Goal: Task Accomplishment & Management: Manage account settings

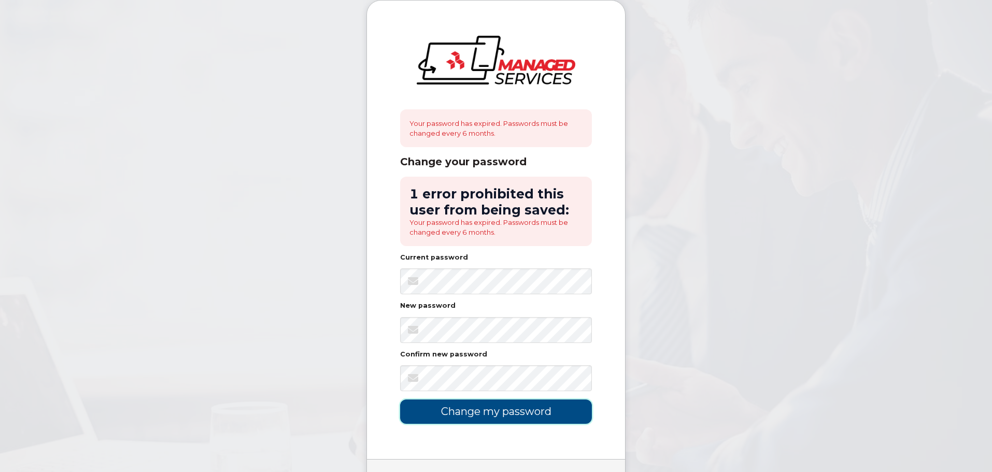
click at [436, 403] on input "Change my password" at bounding box center [496, 412] width 192 height 24
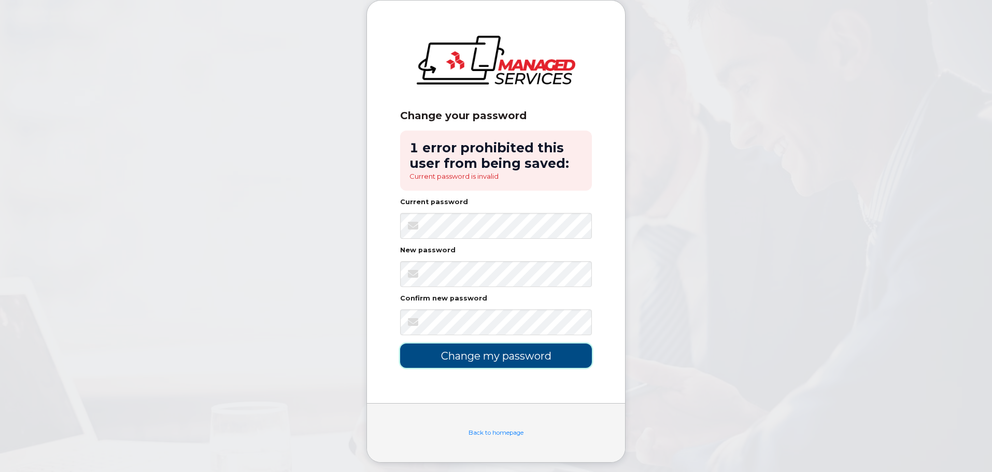
click at [444, 357] on input "Change my password" at bounding box center [496, 356] width 192 height 24
click at [439, 359] on input "Change my password" at bounding box center [496, 356] width 192 height 24
click at [446, 359] on input "Change my password" at bounding box center [496, 356] width 192 height 24
click at [441, 353] on input "Change my password" at bounding box center [496, 356] width 192 height 24
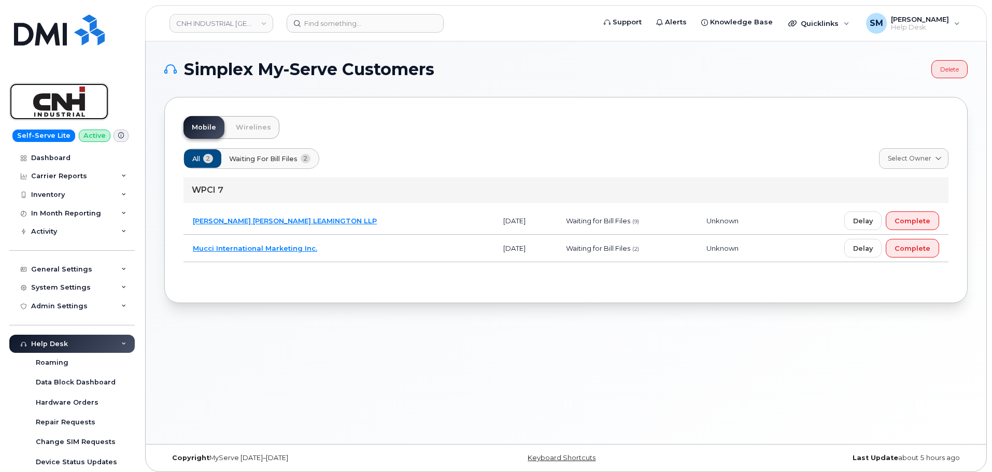
click at [73, 104] on img at bounding box center [59, 102] width 80 height 30
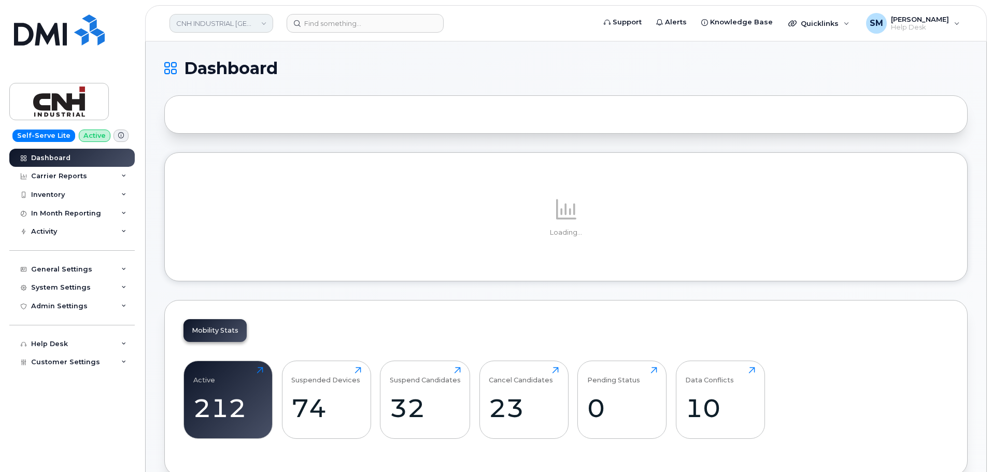
click at [265, 23] on link "CNH INDUSTRIAL CANADA" at bounding box center [221, 23] width 104 height 19
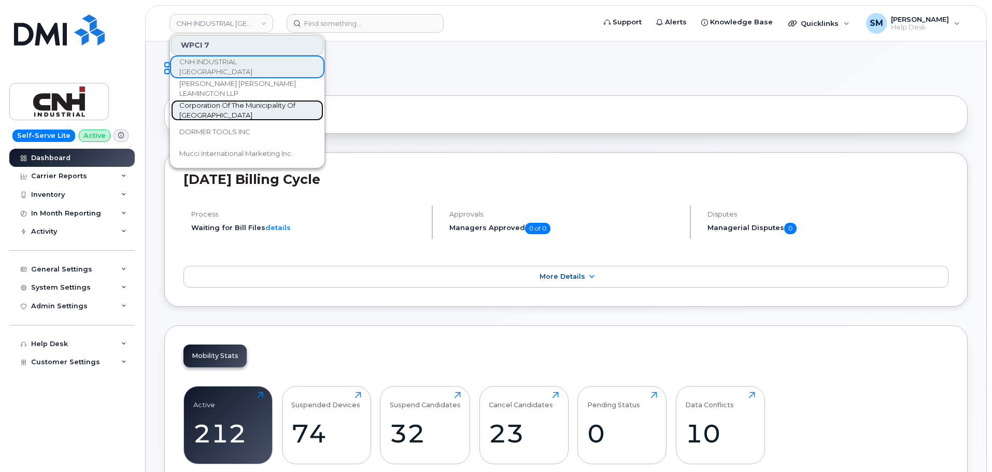
click at [260, 105] on span "Corporation Of The Municipality Of [GEOGRAPHIC_DATA]" at bounding box center [238, 111] width 119 height 20
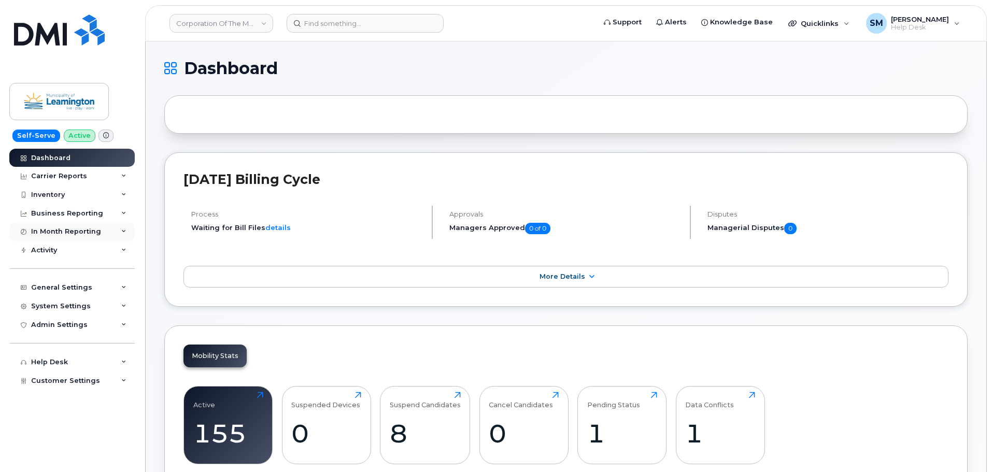
click at [122, 231] on icon at bounding box center [123, 231] width 5 height 5
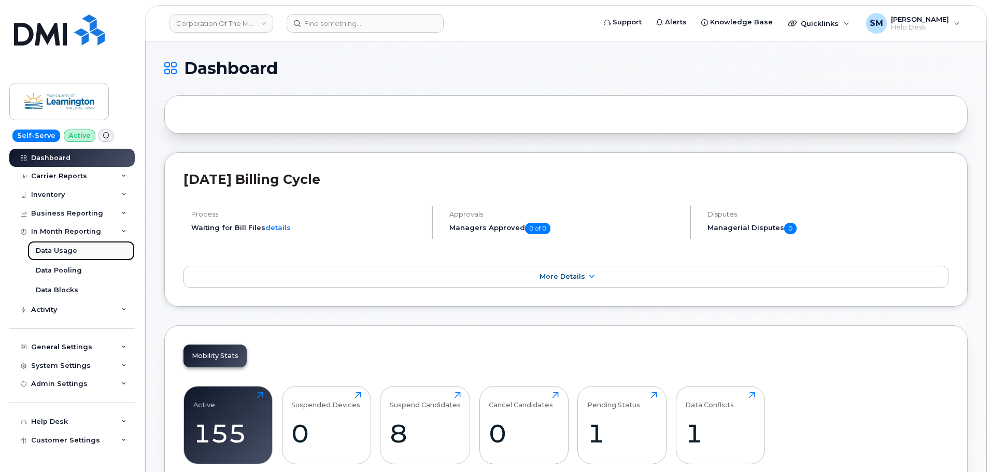
click at [58, 250] on div "Data Usage" at bounding box center [56, 250] width 41 height 9
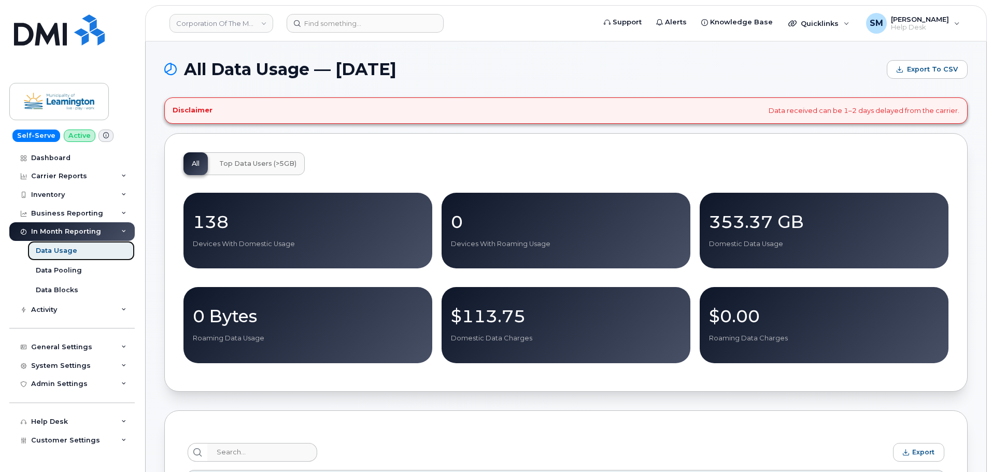
scroll to position [104, 0]
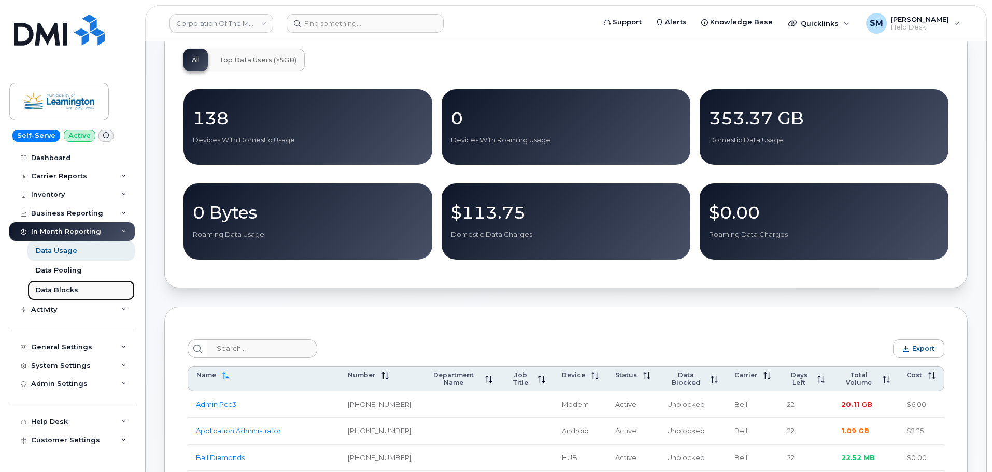
click at [67, 289] on div "Data Blocks" at bounding box center [57, 290] width 42 height 9
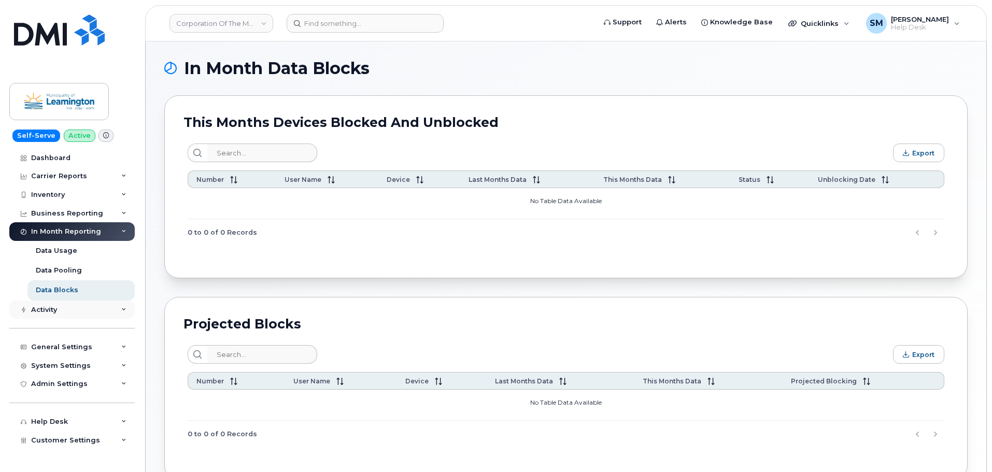
click at [56, 310] on div "Activity" at bounding box center [44, 310] width 26 height 8
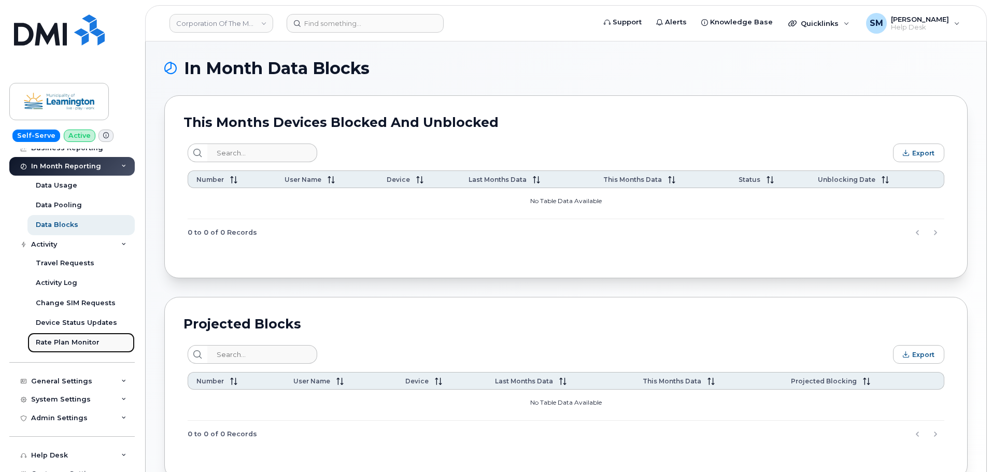
scroll to position [76, 0]
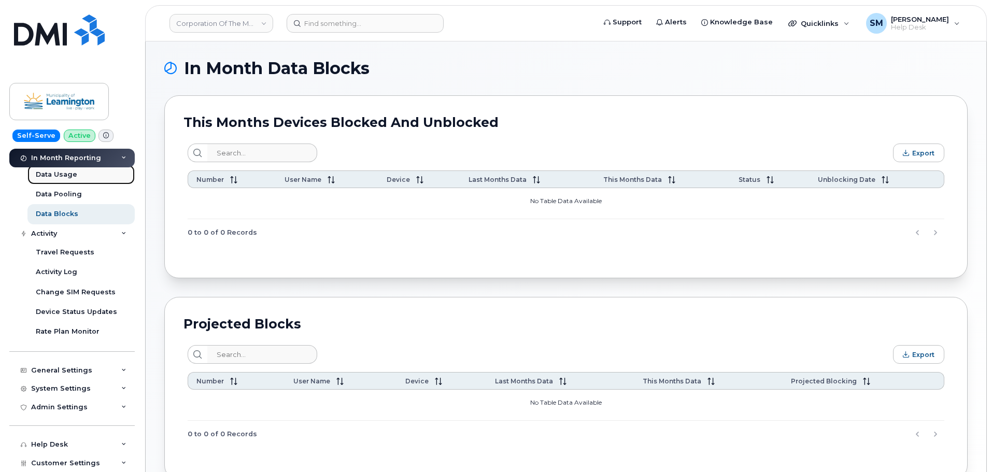
click at [64, 172] on div "Data Usage" at bounding box center [56, 174] width 41 height 9
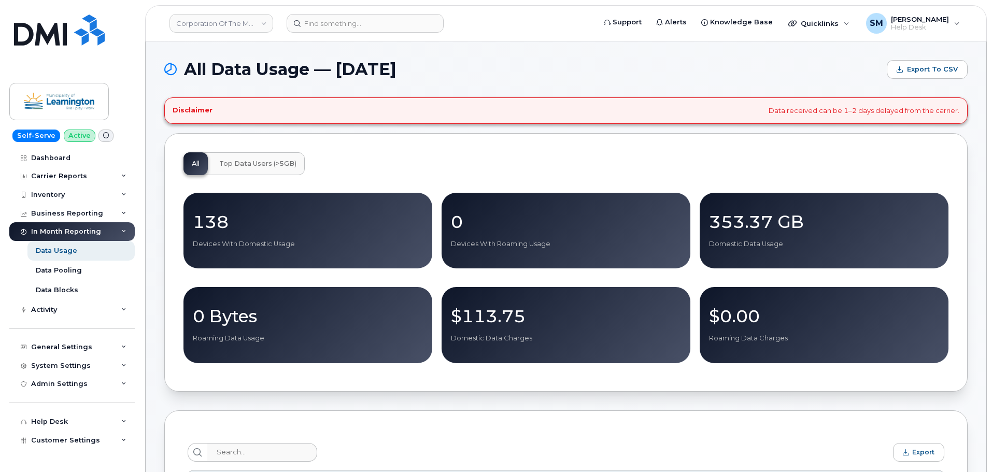
click at [253, 162] on span "Top Data Users (>5GB)" at bounding box center [257, 164] width 77 height 8
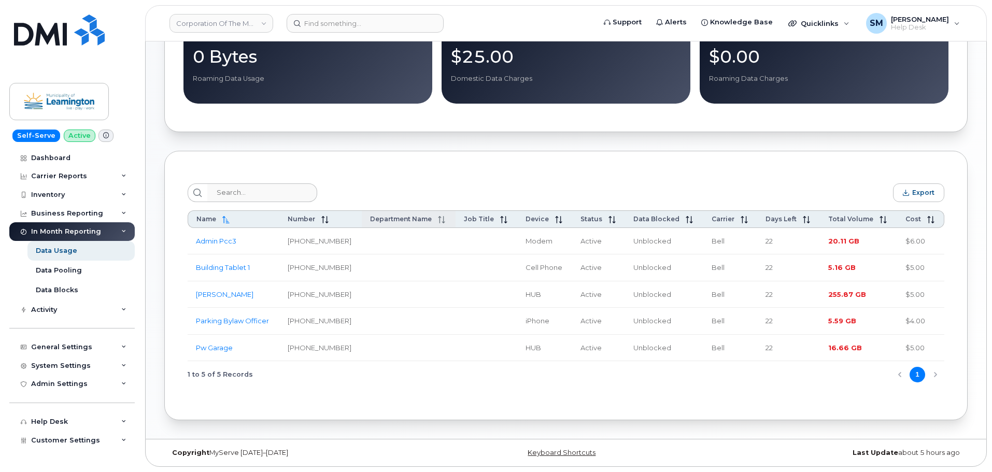
scroll to position [263, 0]
click at [126, 345] on icon at bounding box center [123, 347] width 5 height 5
click at [58, 425] on div "Usage Alerts" at bounding box center [59, 425] width 47 height 9
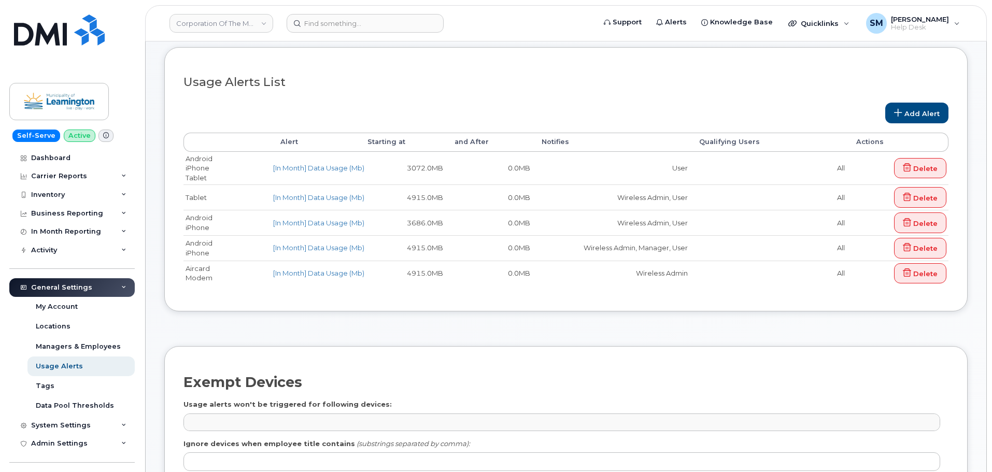
scroll to position [104, 0]
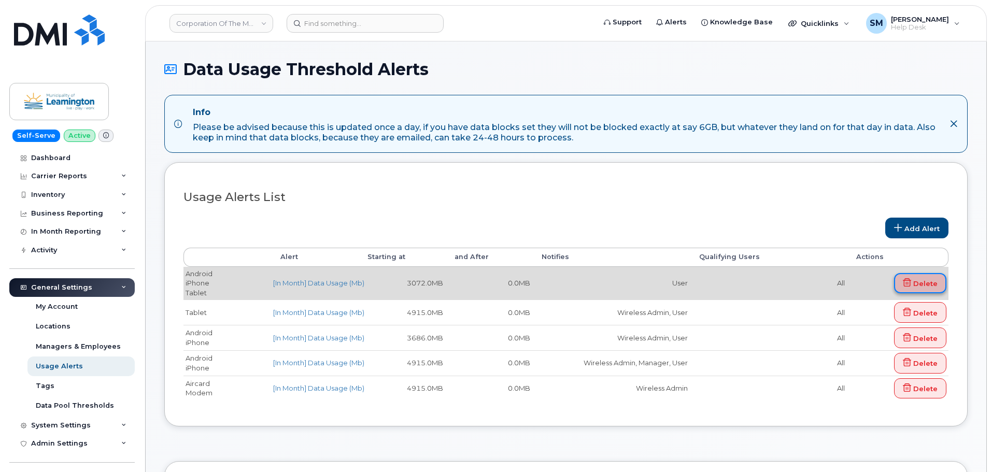
click at [908, 283] on icon at bounding box center [907, 282] width 8 height 8
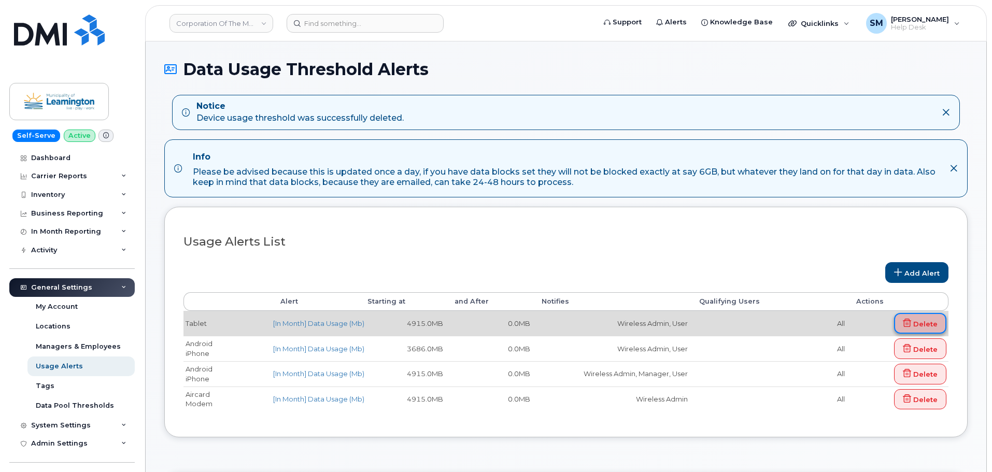
click at [922, 326] on link "Delete" at bounding box center [920, 323] width 52 height 21
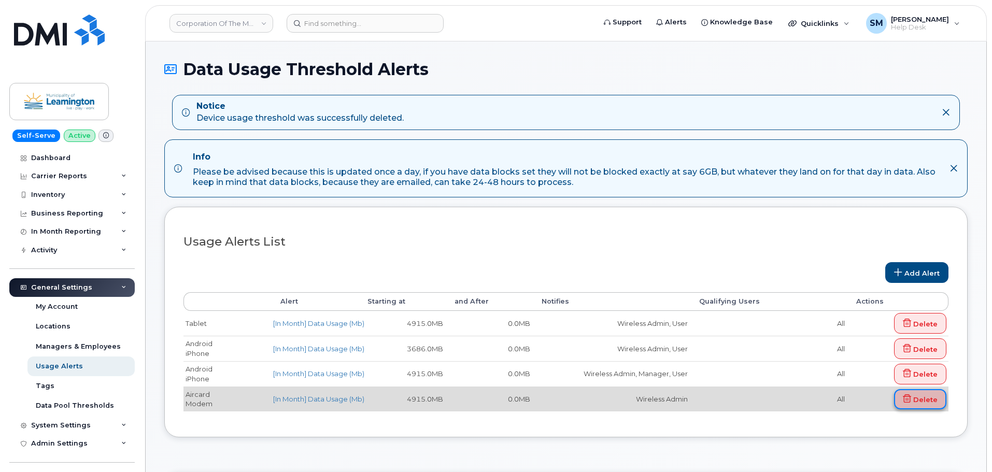
click at [930, 400] on link "Delete" at bounding box center [920, 399] width 52 height 21
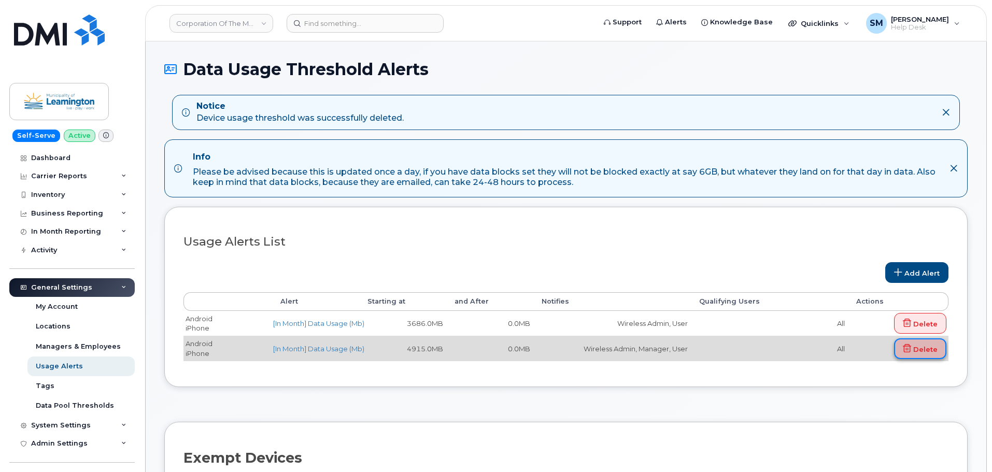
click at [907, 340] on link "Delete" at bounding box center [920, 348] width 52 height 21
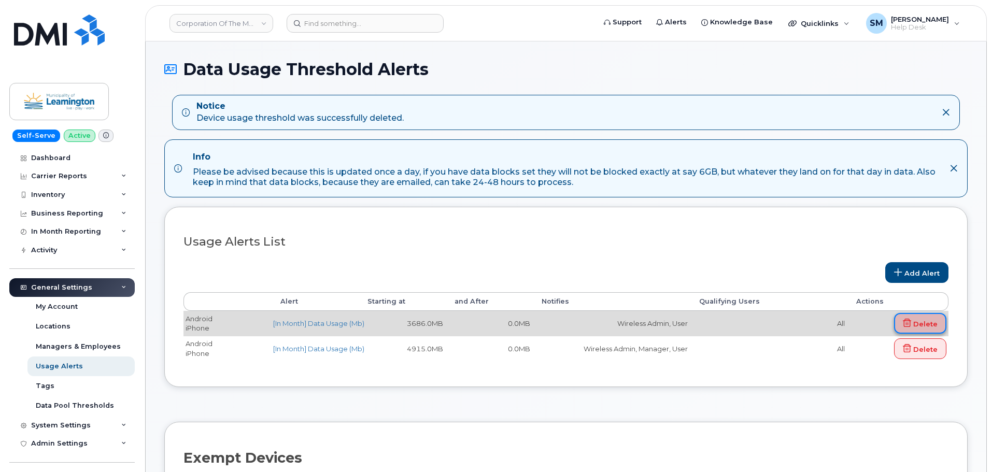
click at [914, 320] on link "Delete" at bounding box center [920, 323] width 52 height 21
